Goal: Find contact information: Find contact information

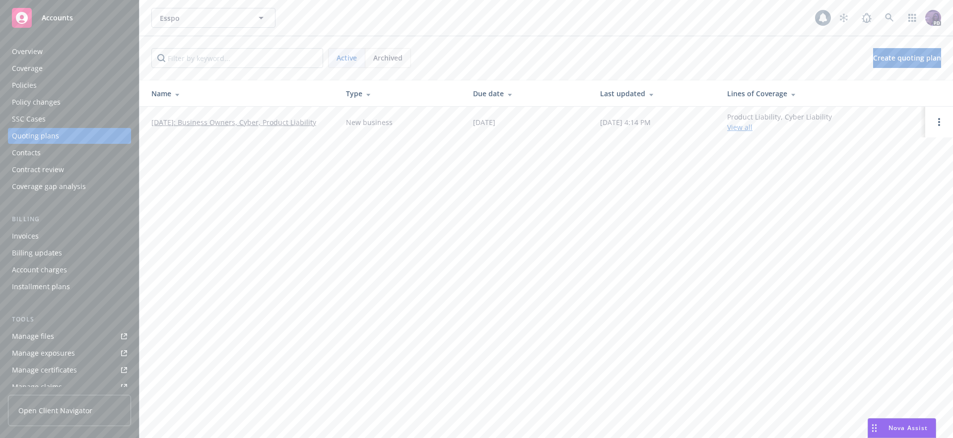
click at [47, 150] on div "Contacts" at bounding box center [69, 153] width 115 height 16
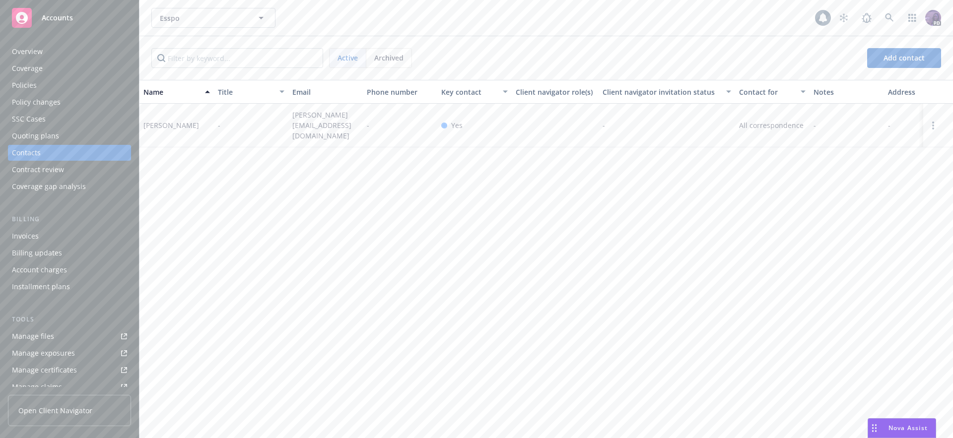
drag, startPoint x: 207, startPoint y: 126, endPoint x: 140, endPoint y: 123, distance: 67.1
click at [140, 123] on div "[PERSON_NAME]" at bounding box center [177, 126] width 74 height 44
copy div "[PERSON_NAME]"
drag, startPoint x: 320, startPoint y: 132, endPoint x: 290, endPoint y: 122, distance: 31.4
click at [290, 122] on div "[PERSON_NAME][EMAIL_ADDRESS][DOMAIN_NAME]" at bounding box center [325, 126] width 74 height 44
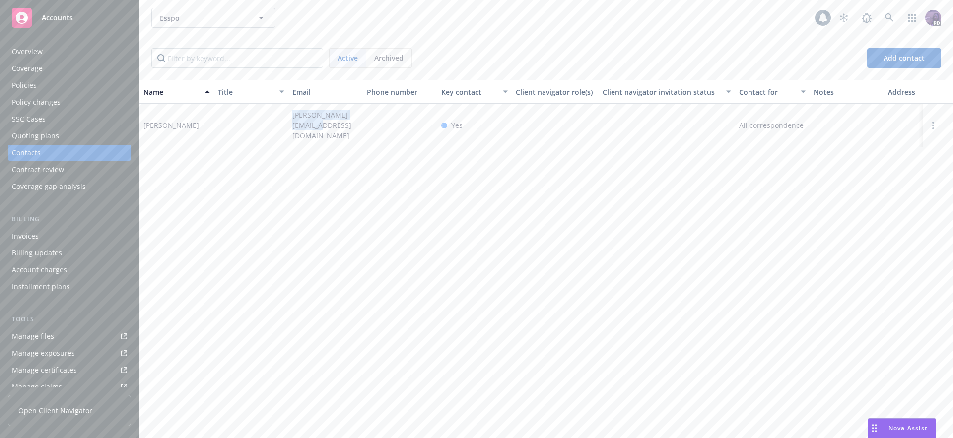
copy span "[PERSON_NAME][EMAIL_ADDRESS][DOMAIN_NAME]"
